Goal: Transaction & Acquisition: Register for event/course

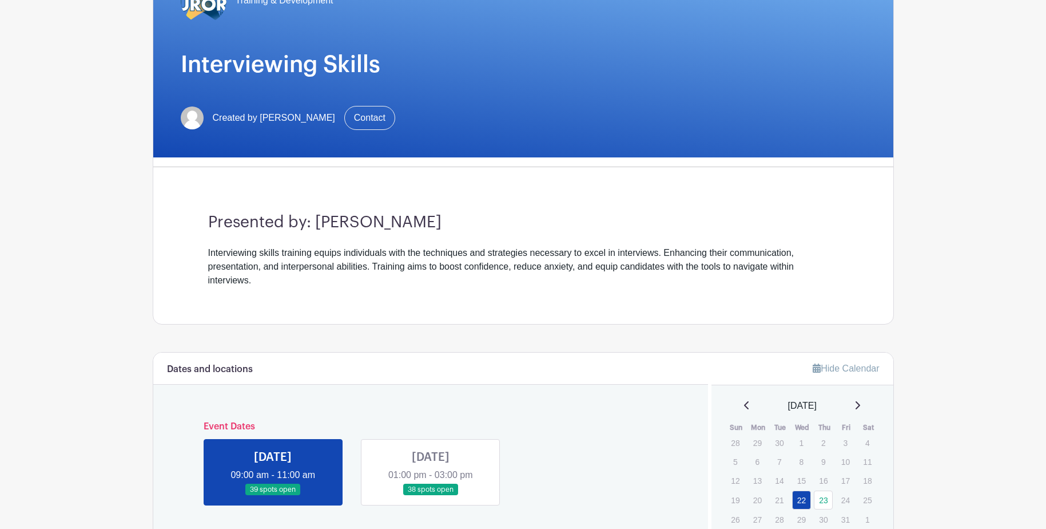
scroll to position [172, 0]
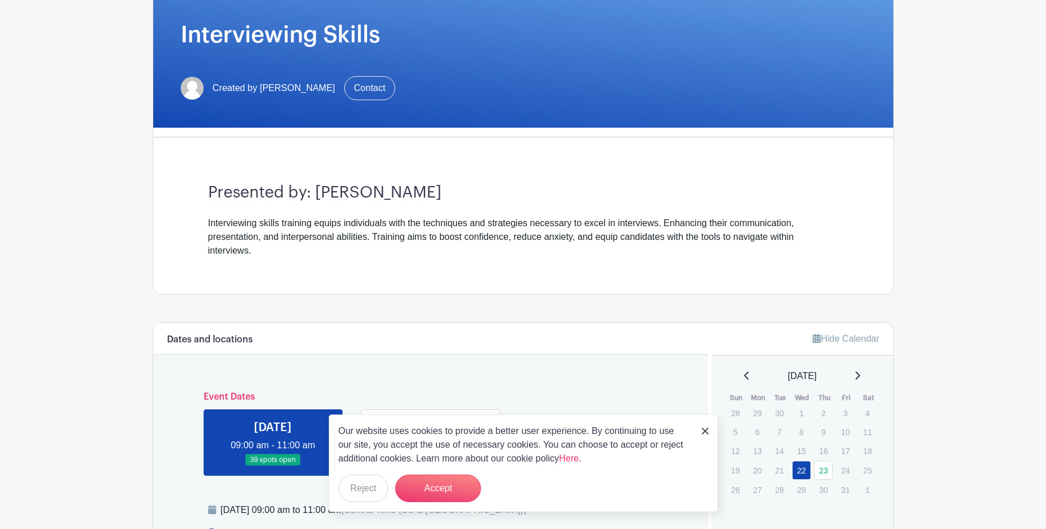
click at [540, 395] on h6 "Event Dates" at bounding box center [431, 396] width 473 height 11
click at [356, 484] on button "Reject" at bounding box center [364, 487] width 50 height 27
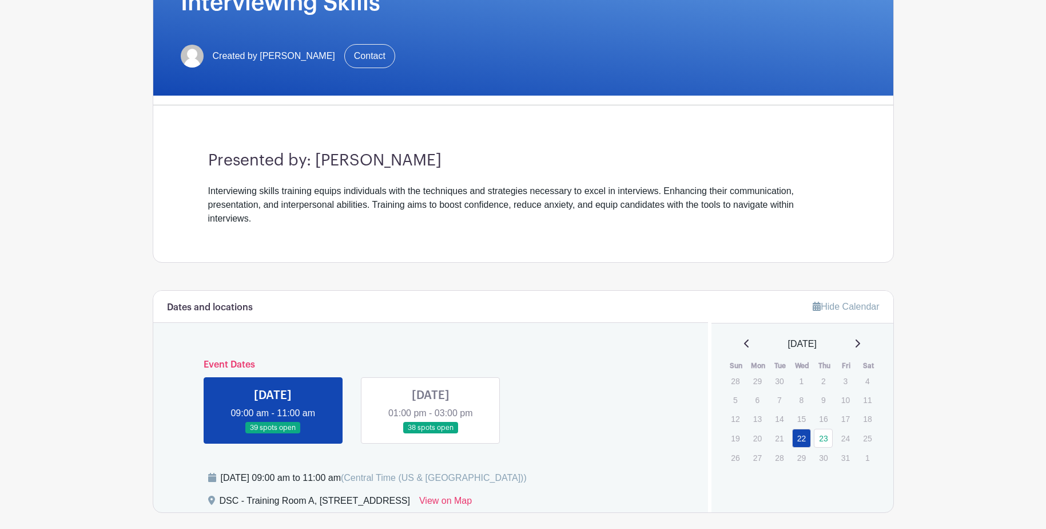
scroll to position [229, 0]
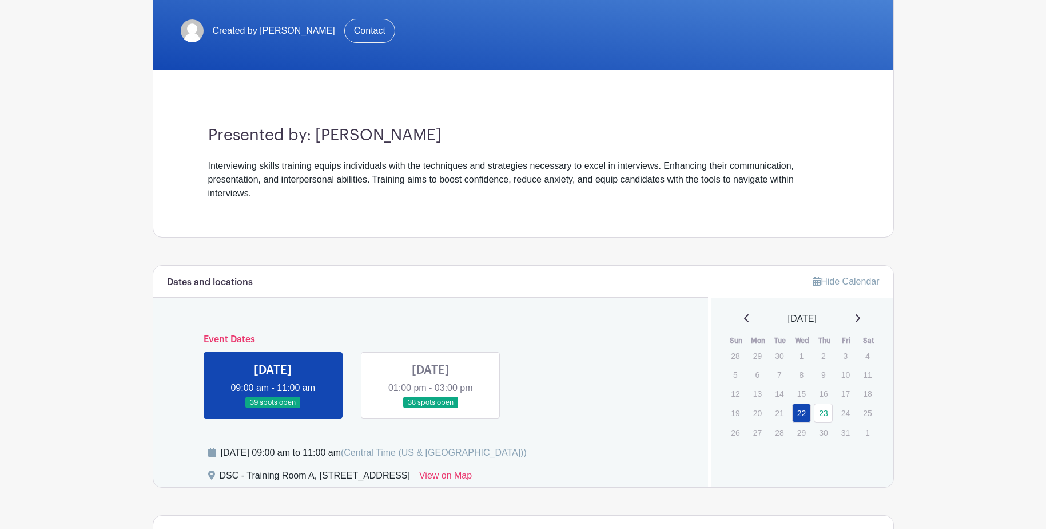
click at [273, 408] on link at bounding box center [273, 408] width 0 height 0
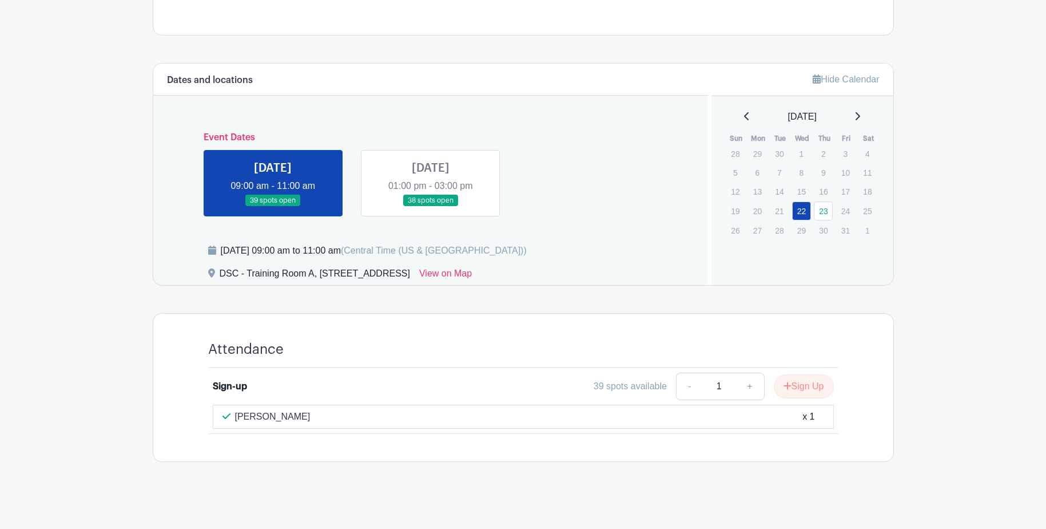
scroll to position [435, 0]
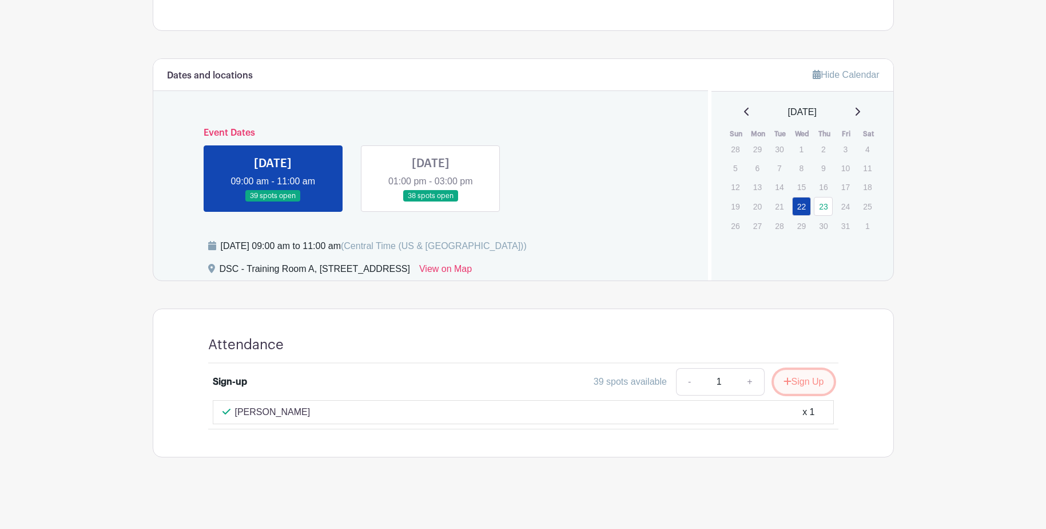
click at [807, 376] on button "Sign Up" at bounding box center [804, 382] width 60 height 24
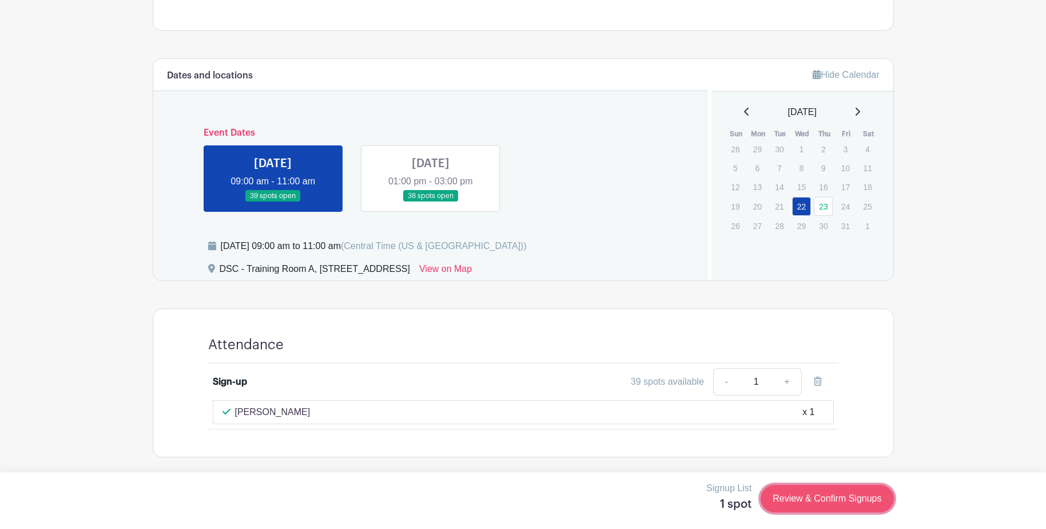
click at [839, 499] on link "Review & Confirm Signups" at bounding box center [827, 498] width 133 height 27
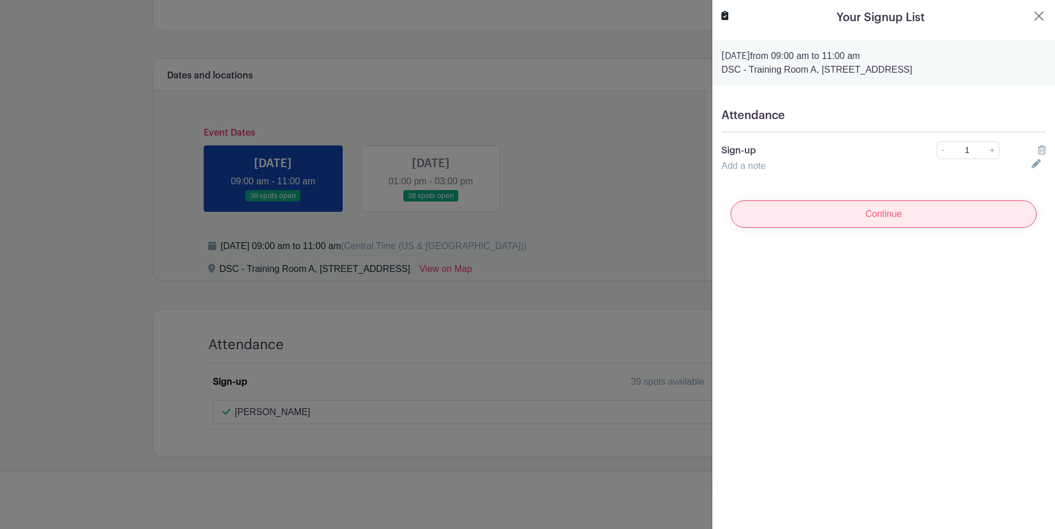
click at [874, 215] on input "Continue" at bounding box center [884, 213] width 306 height 27
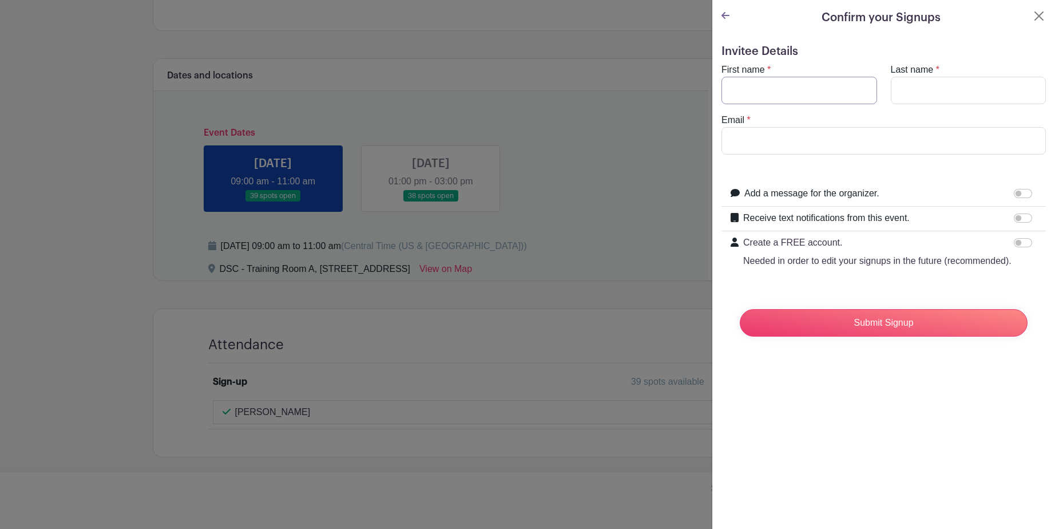
click at [784, 90] on input "First name" at bounding box center [799, 90] width 156 height 27
type input "[PERSON_NAME]"
click at [902, 93] on input "Last name" at bounding box center [969, 90] width 156 height 27
type input "[PERSON_NAME]"
click at [763, 140] on input "Email" at bounding box center [883, 140] width 324 height 27
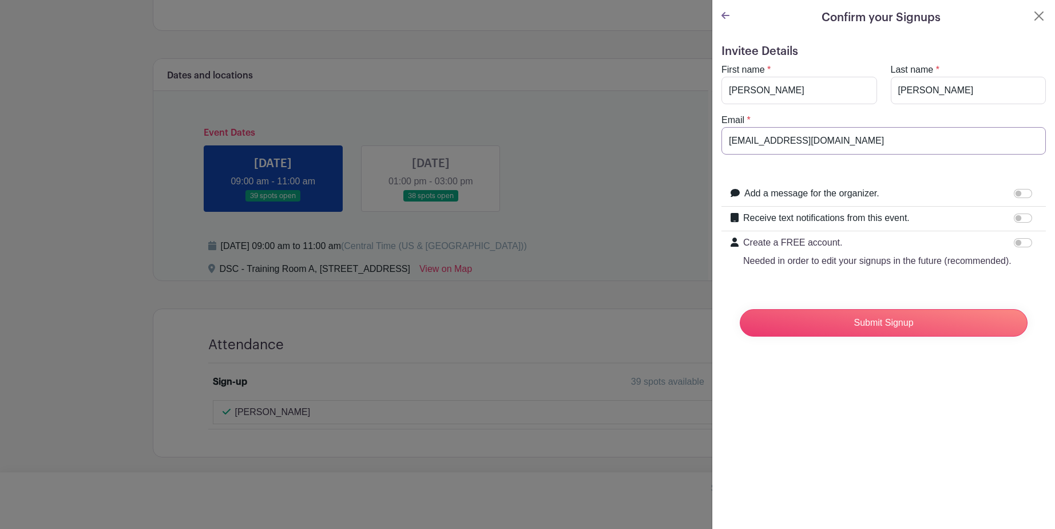
click at [763, 140] on input "[EMAIL_ADDRESS][DOMAIN_NAME]" at bounding box center [883, 140] width 324 height 27
type input "[EMAIL_ADDRESS][DOMAIN_NAME]"
click at [925, 330] on input "Submit Signup" at bounding box center [884, 322] width 288 height 27
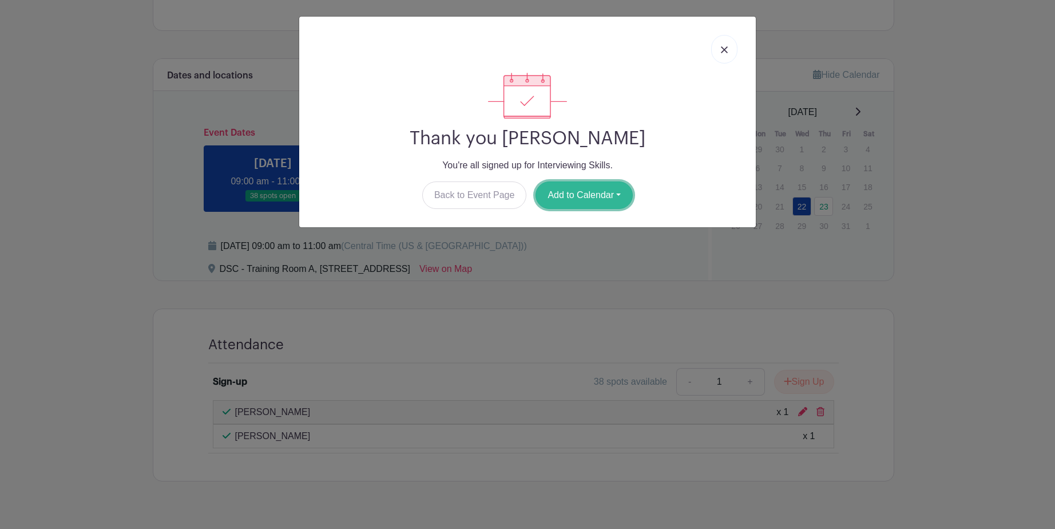
click at [570, 191] on button "Add to Calendar" at bounding box center [584, 194] width 97 height 27
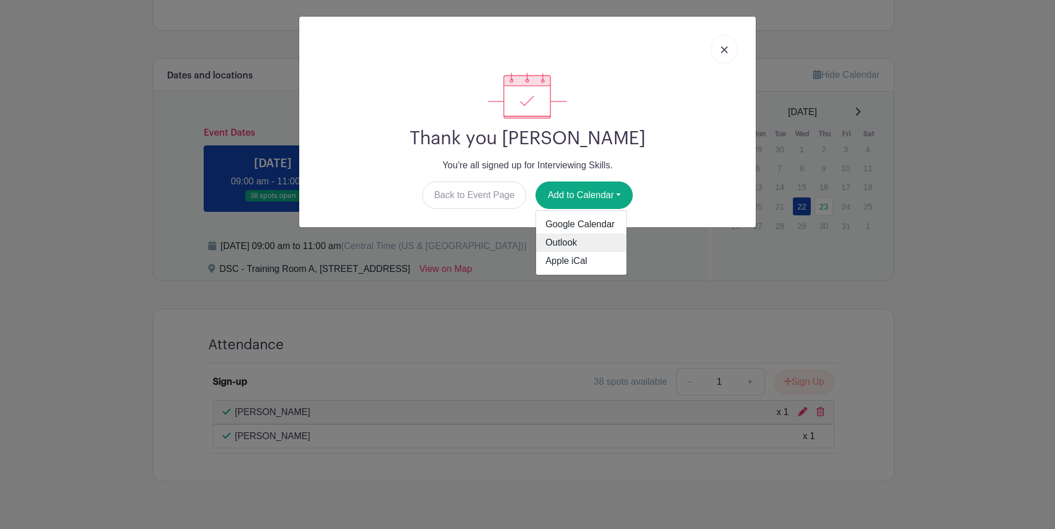
click at [560, 243] on link "Outlook" at bounding box center [581, 242] width 90 height 18
click at [901, 166] on div "Thank you [PERSON_NAME] You're all signed up for Interviewing Skills. Back to E…" at bounding box center [527, 264] width 1055 height 529
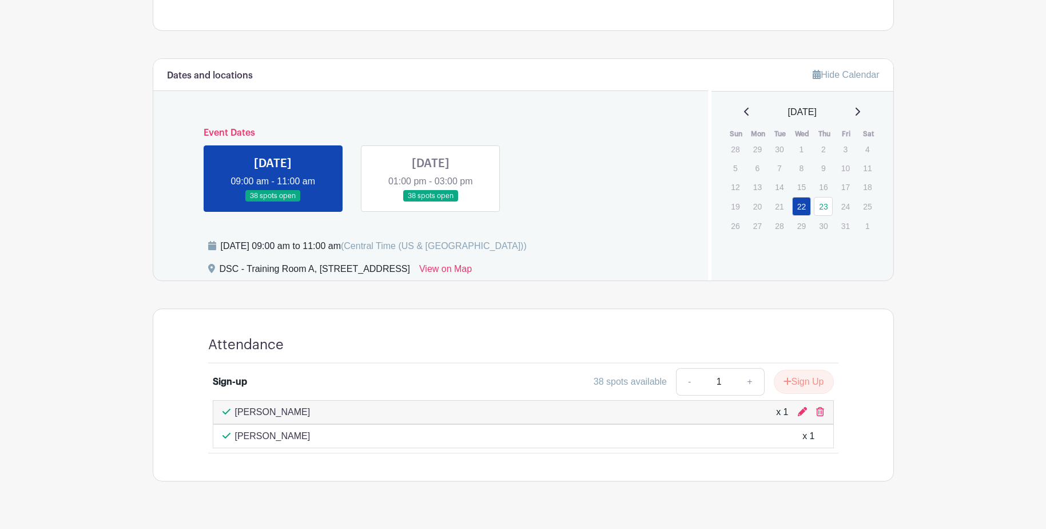
drag, startPoint x: 299, startPoint y: 411, endPoint x: 620, endPoint y: 249, distance: 359.2
click at [620, 249] on div "[DATE] 09:00 am to 11:00 am (Central Time ([GEOGRAPHIC_DATA] & [GEOGRAPHIC_DATA…" at bounding box center [451, 250] width 487 height 23
